Goal: Find specific page/section: Find specific page/section

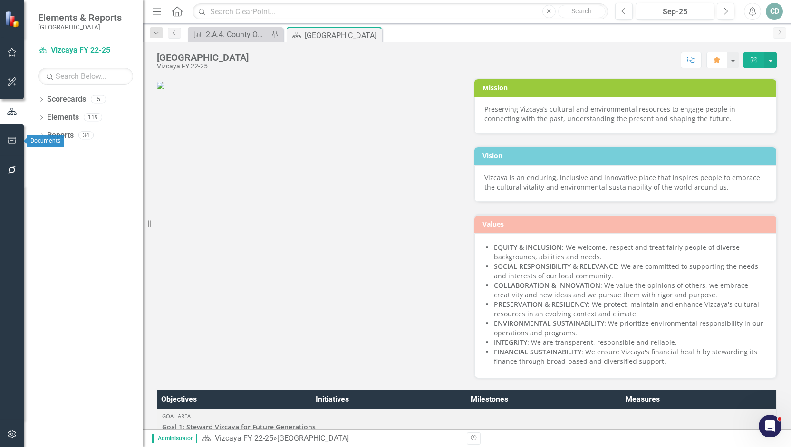
click at [9, 139] on icon "button" at bounding box center [12, 141] width 10 height 8
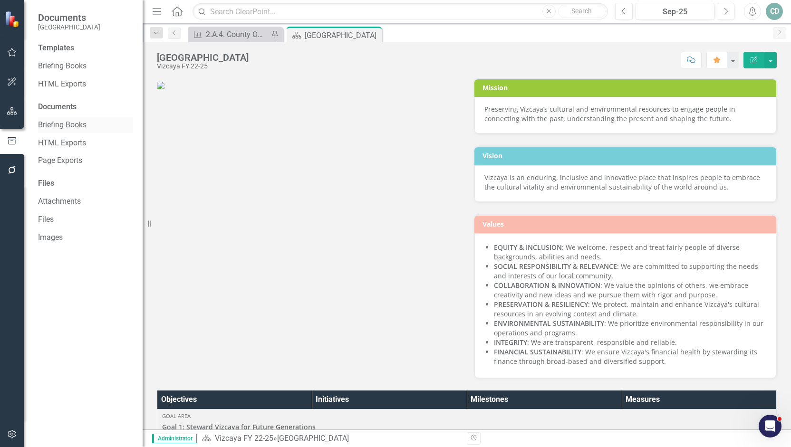
click at [61, 119] on div "Briefing Books" at bounding box center [85, 125] width 95 height 16
click at [64, 122] on link "Briefing Books" at bounding box center [85, 125] width 95 height 11
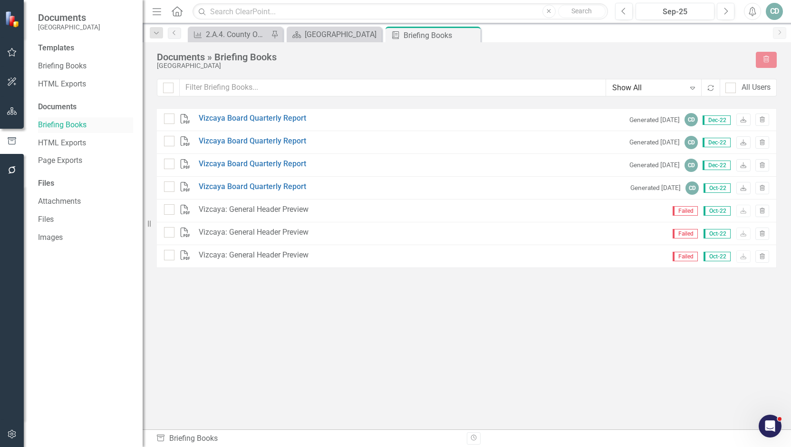
checkbox input "false"
click at [235, 118] on link "Vizcaya Board Quarterly Report" at bounding box center [252, 118] width 107 height 11
click at [178, 58] on div "Documents » Briefing Books" at bounding box center [451, 57] width 589 height 10
click at [59, 105] on div "Documents" at bounding box center [85, 107] width 95 height 11
click at [65, 104] on div "Documents" at bounding box center [85, 107] width 95 height 11
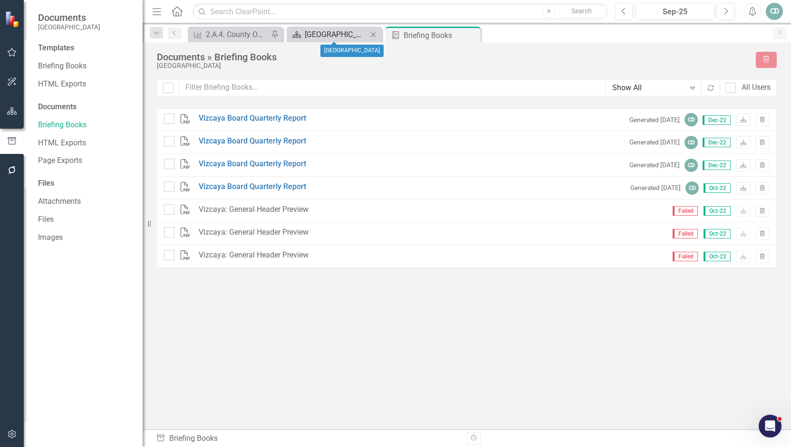
click at [312, 29] on div "[GEOGRAPHIC_DATA]" at bounding box center [336, 35] width 63 height 12
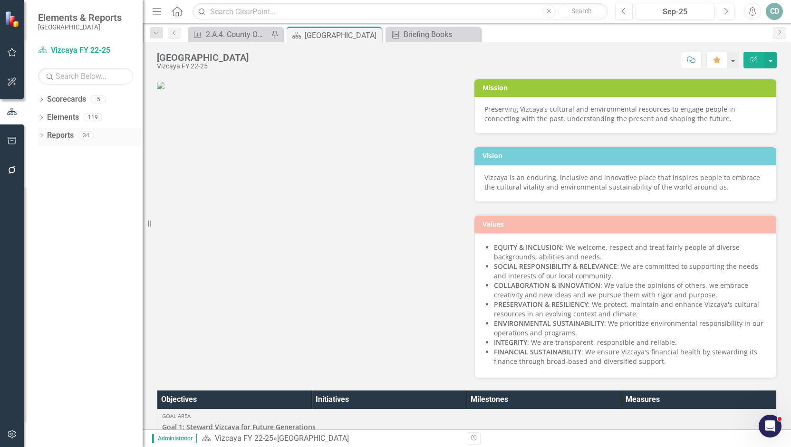
click at [43, 135] on icon "Dropdown" at bounding box center [41, 136] width 7 height 5
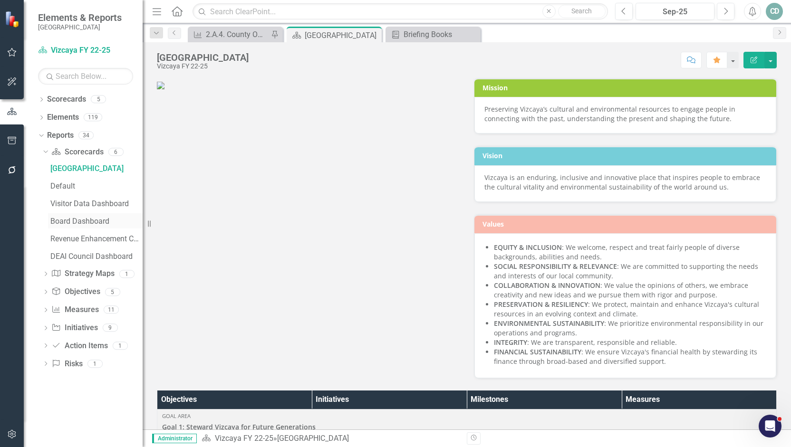
click at [77, 220] on div "Board Dashboard" at bounding box center [96, 221] width 92 height 9
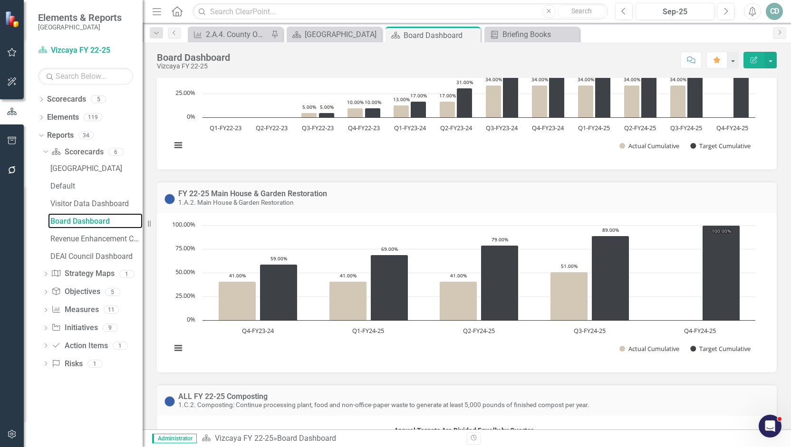
scroll to position [570, 0]
